Goal: Task Accomplishment & Management: Manage account settings

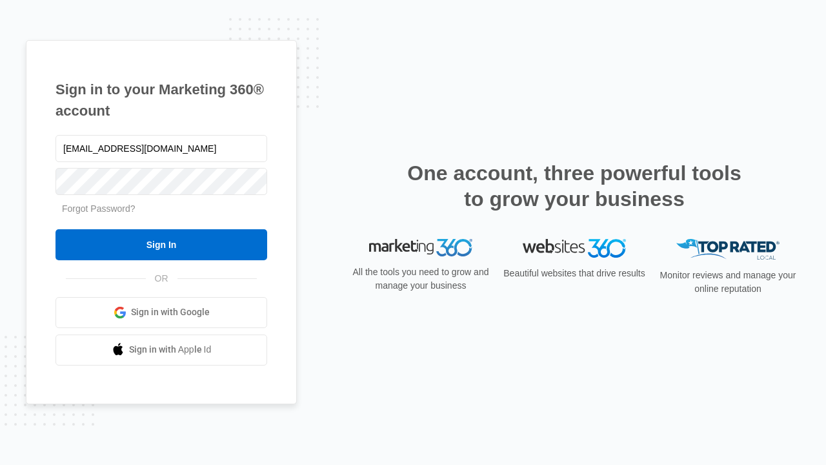
type input "[EMAIL_ADDRESS][DOMAIN_NAME]"
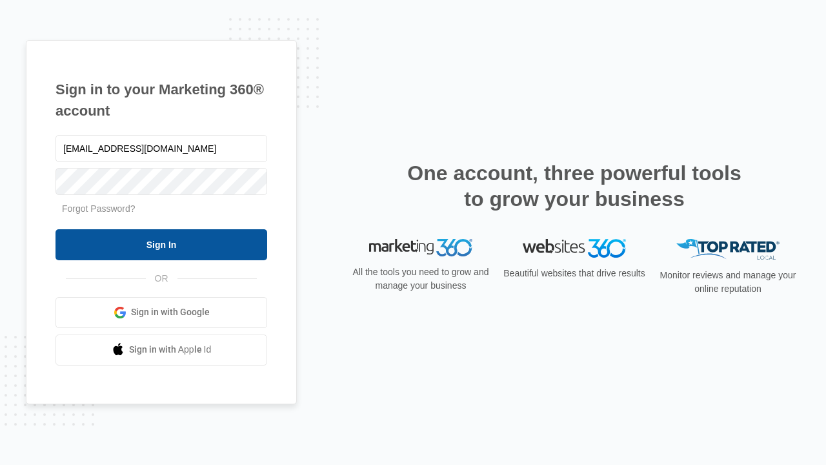
click at [161, 244] on input "Sign In" at bounding box center [161, 244] width 212 height 31
